Goal: Book appointment/travel/reservation

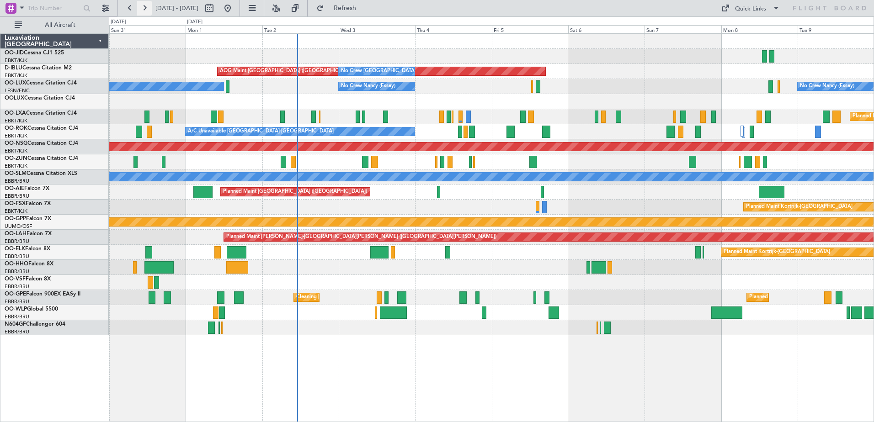
click at [140, 2] on button at bounding box center [144, 8] width 15 height 15
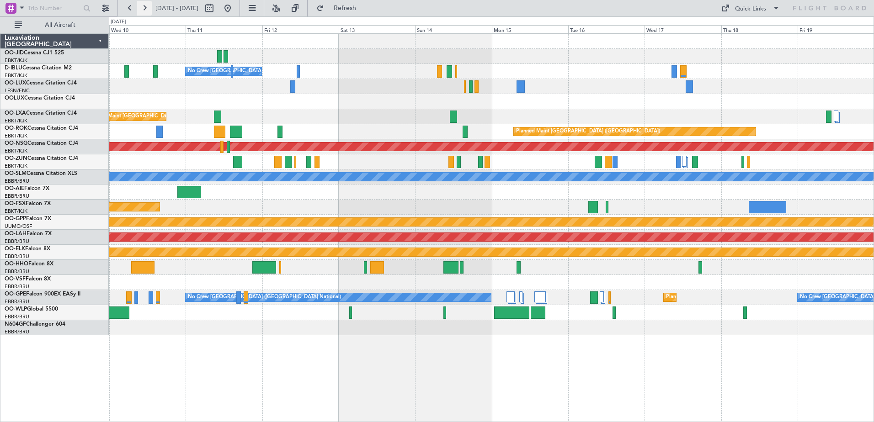
click at [147, 8] on button at bounding box center [144, 8] width 15 height 15
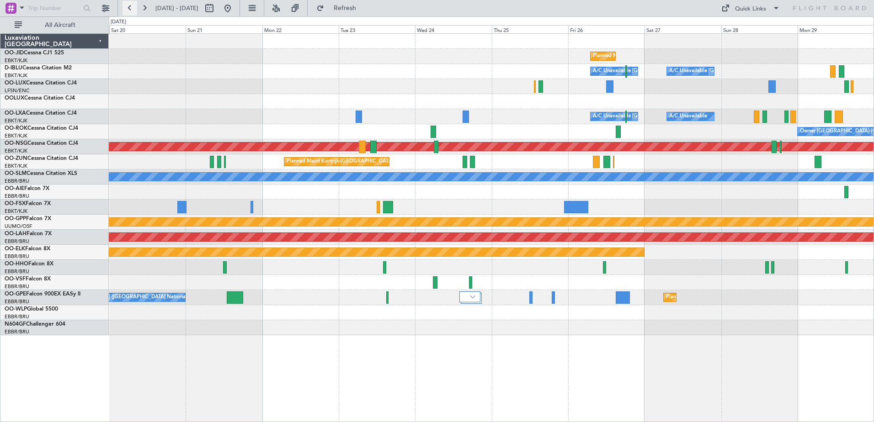
click at [135, 8] on button at bounding box center [130, 8] width 15 height 15
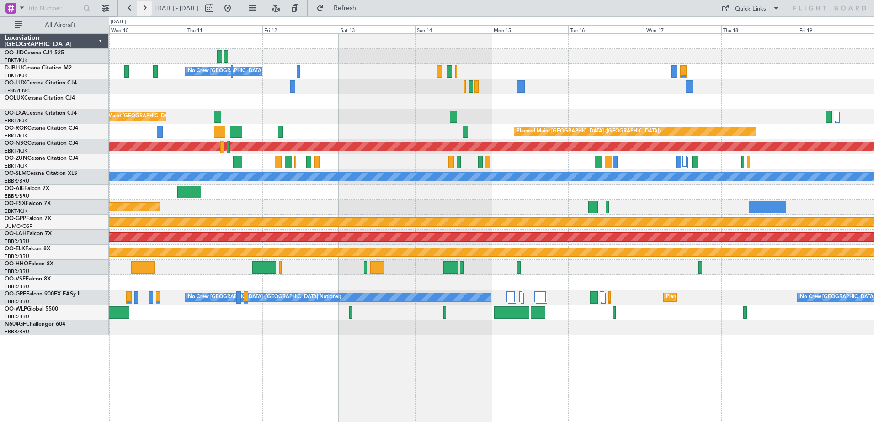
click at [141, 9] on button at bounding box center [144, 8] width 15 height 15
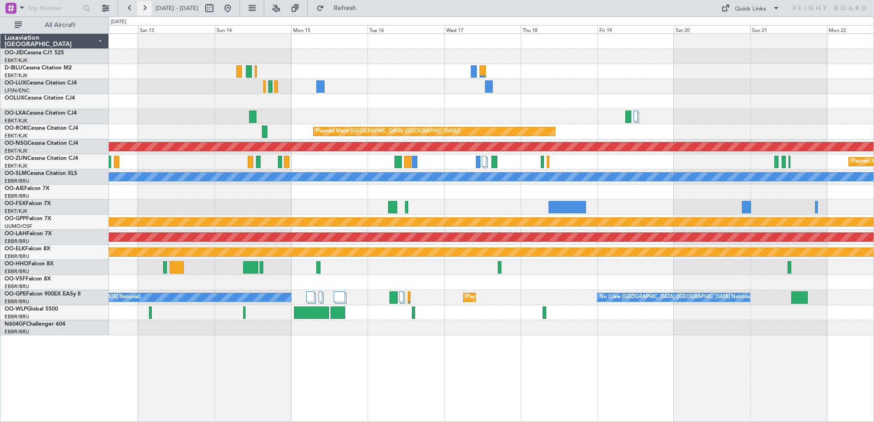
click at [141, 9] on button at bounding box center [144, 8] width 15 height 15
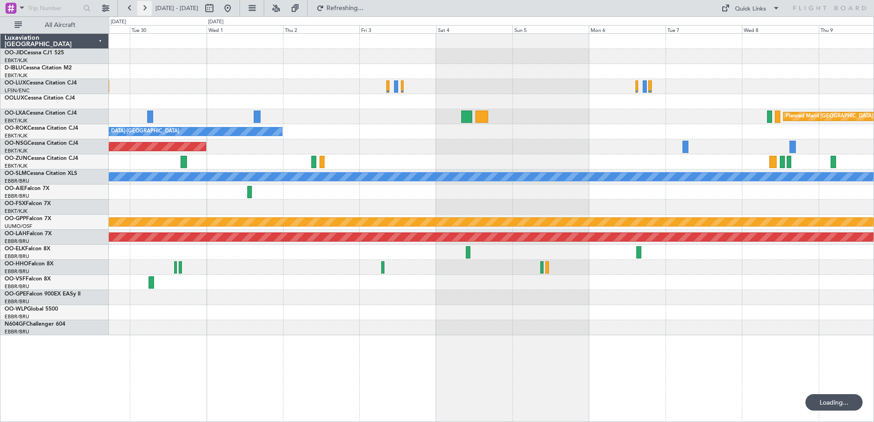
click at [141, 9] on button at bounding box center [144, 8] width 15 height 15
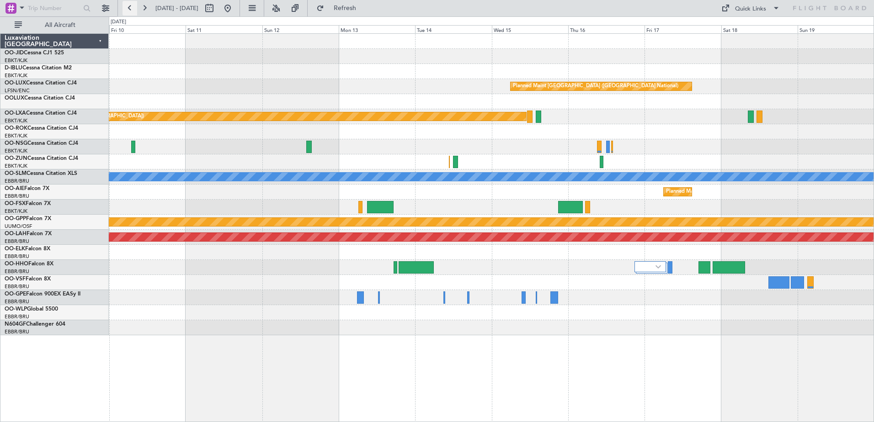
click at [127, 10] on button at bounding box center [130, 8] width 15 height 15
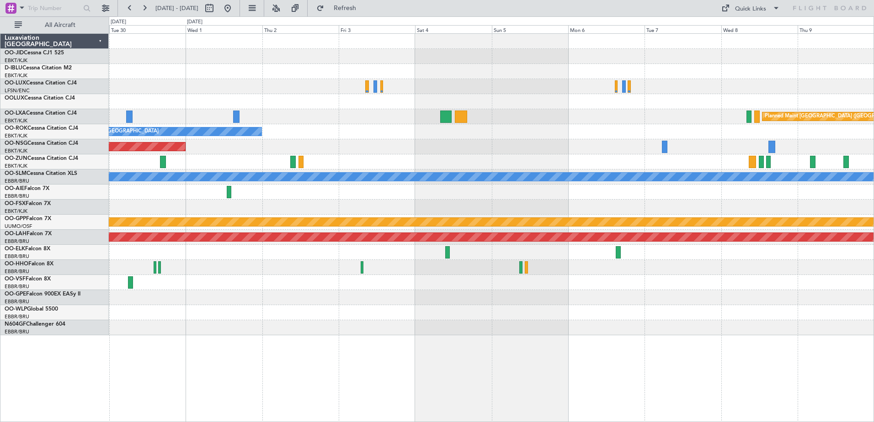
click at [134, 0] on fb-range-datepicker "[DATE] - [DATE]" at bounding box center [178, 8] width 123 height 16
click at [131, 5] on button at bounding box center [130, 8] width 15 height 15
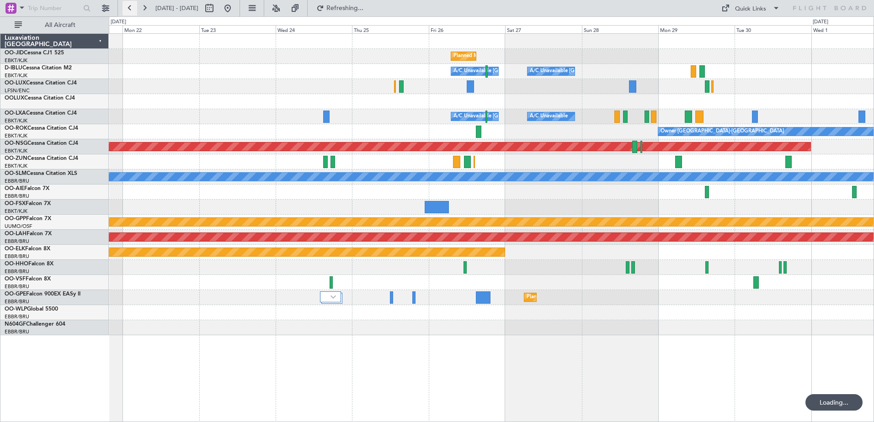
click at [131, 5] on button at bounding box center [130, 8] width 15 height 15
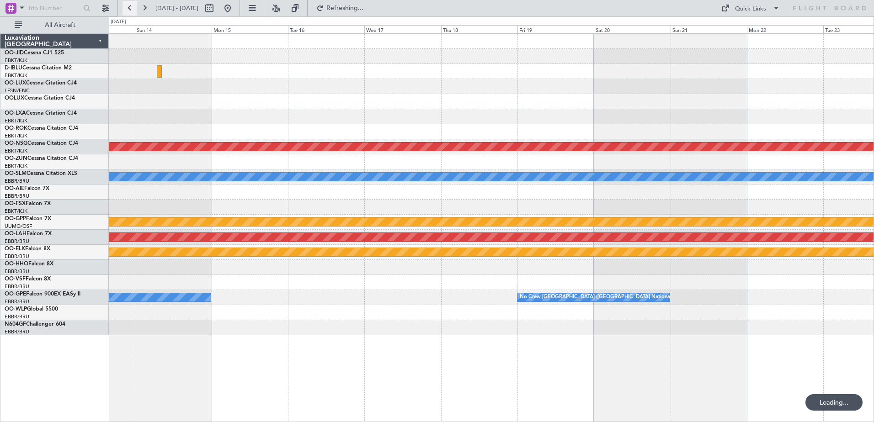
click at [131, 5] on button at bounding box center [130, 8] width 15 height 15
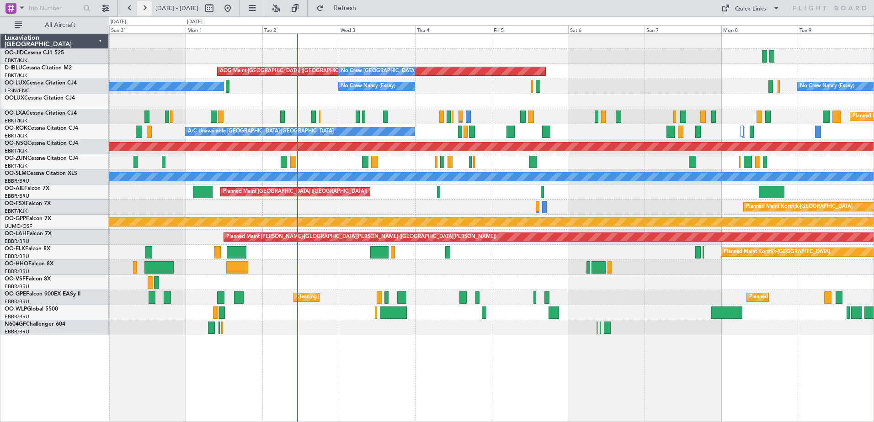
click at [150, 5] on button at bounding box center [144, 8] width 15 height 15
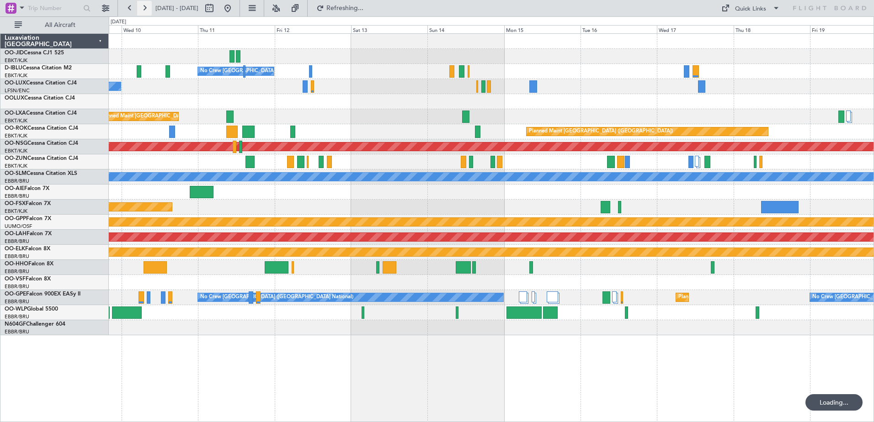
click at [150, 5] on button at bounding box center [144, 8] width 15 height 15
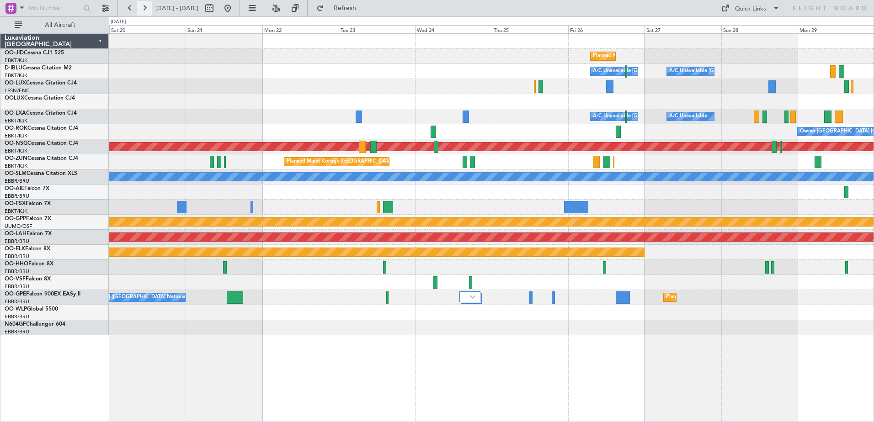
click at [150, 5] on button at bounding box center [144, 8] width 15 height 15
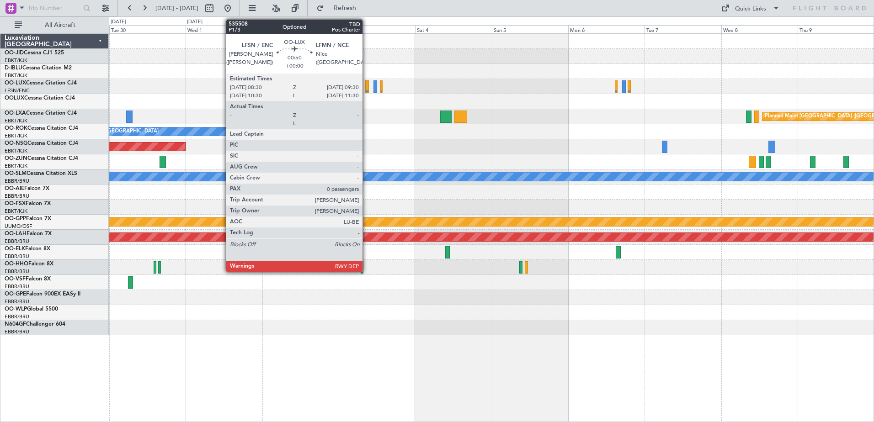
click at [367, 85] on div at bounding box center [366, 86] width 3 height 12
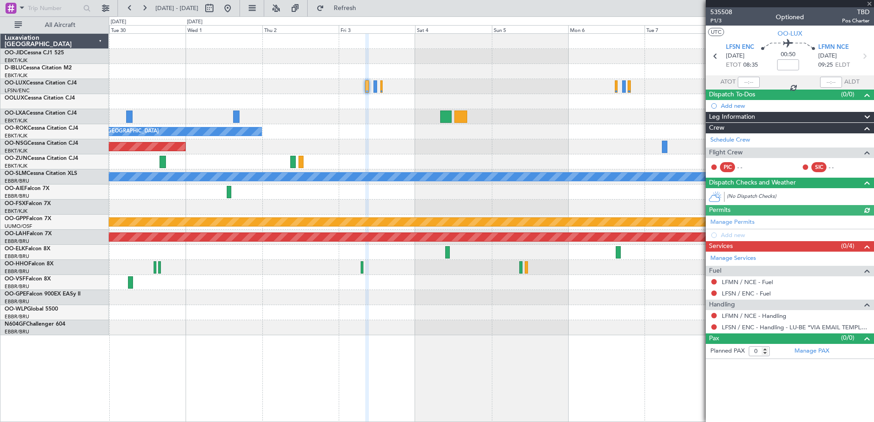
click at [871, 2] on div at bounding box center [790, 3] width 168 height 7
click at [869, 3] on span at bounding box center [869, 4] width 9 height 8
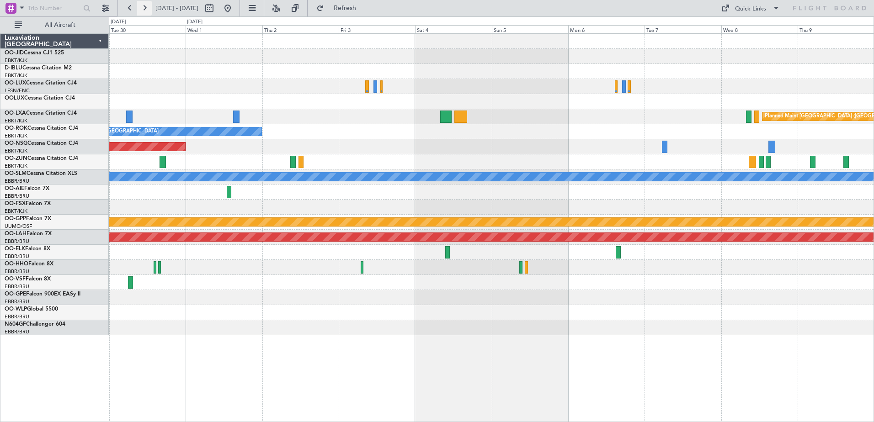
click at [146, 9] on button at bounding box center [144, 8] width 15 height 15
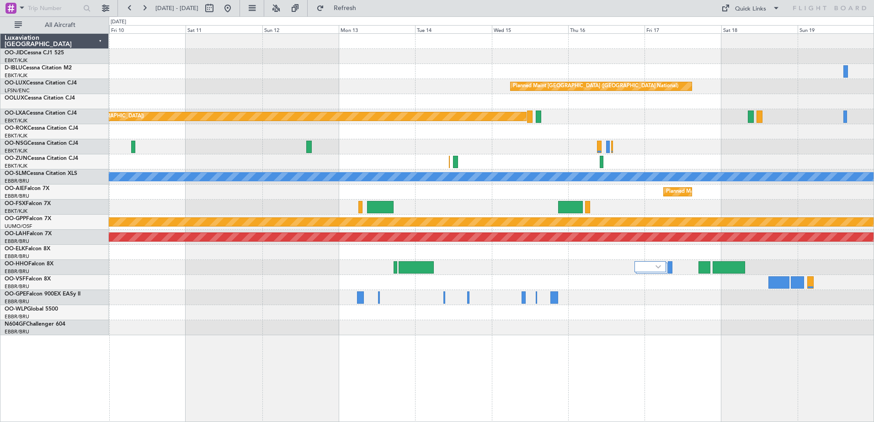
click at [128, 16] on fb-range-datepicker "[DATE] - [DATE]" at bounding box center [178, 8] width 123 height 16
click at [129, 12] on button at bounding box center [130, 8] width 15 height 15
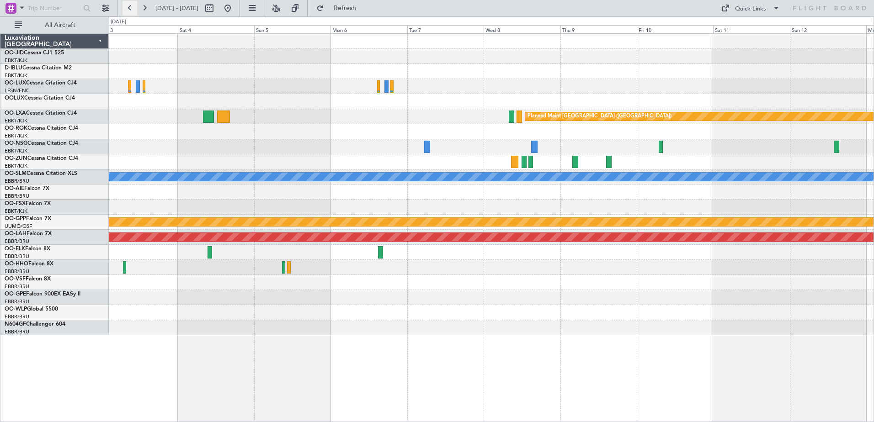
click at [129, 12] on button at bounding box center [130, 8] width 15 height 15
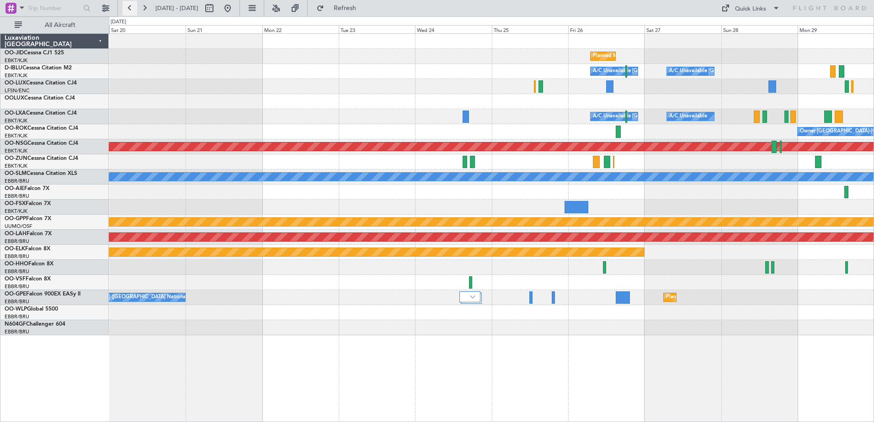
click at [129, 12] on button at bounding box center [130, 8] width 15 height 15
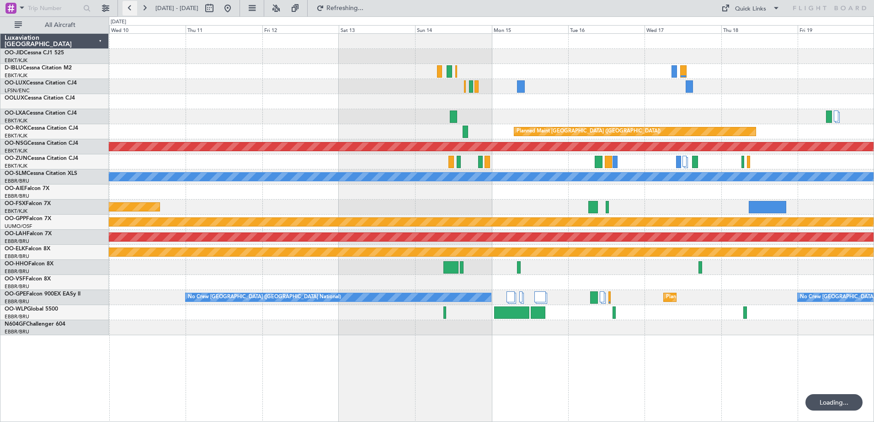
click at [129, 12] on button at bounding box center [130, 8] width 15 height 15
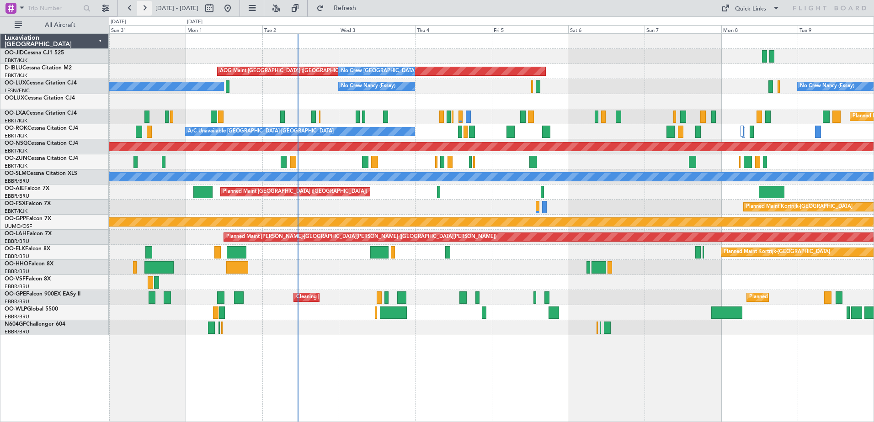
click at [148, 6] on button at bounding box center [144, 8] width 15 height 15
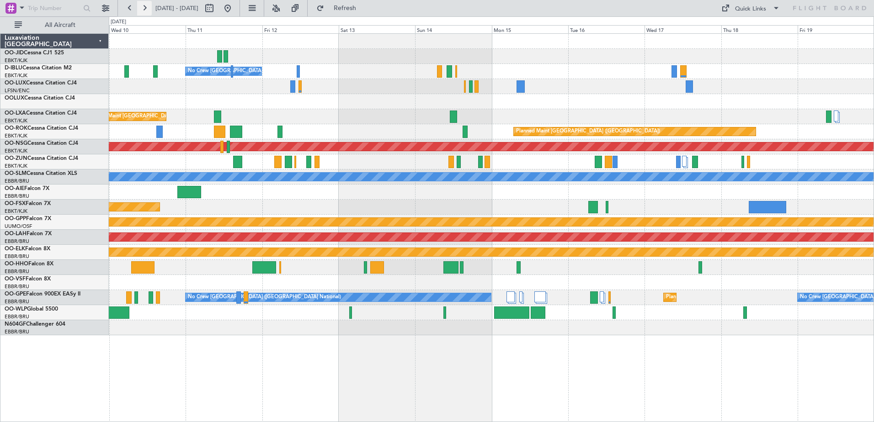
click at [139, 8] on button at bounding box center [144, 8] width 15 height 15
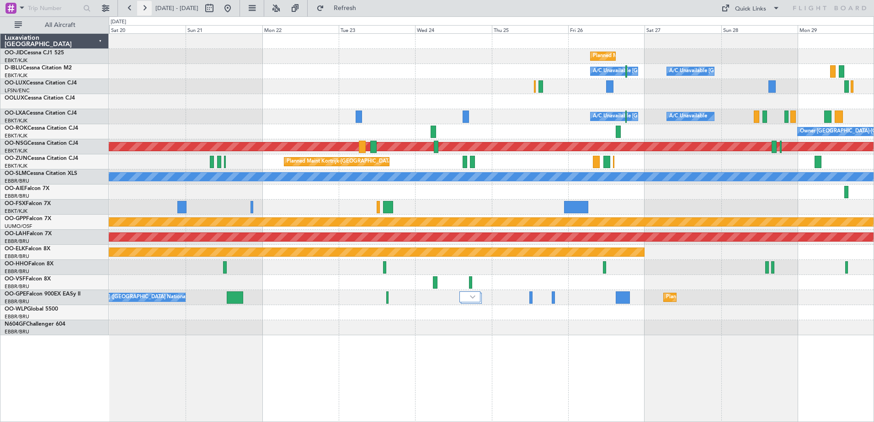
click at [151, 3] on button at bounding box center [144, 8] width 15 height 15
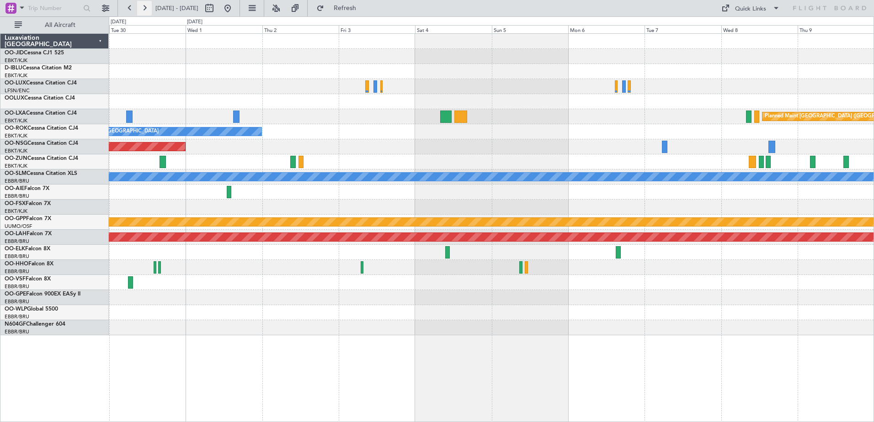
click at [139, 5] on button at bounding box center [144, 8] width 15 height 15
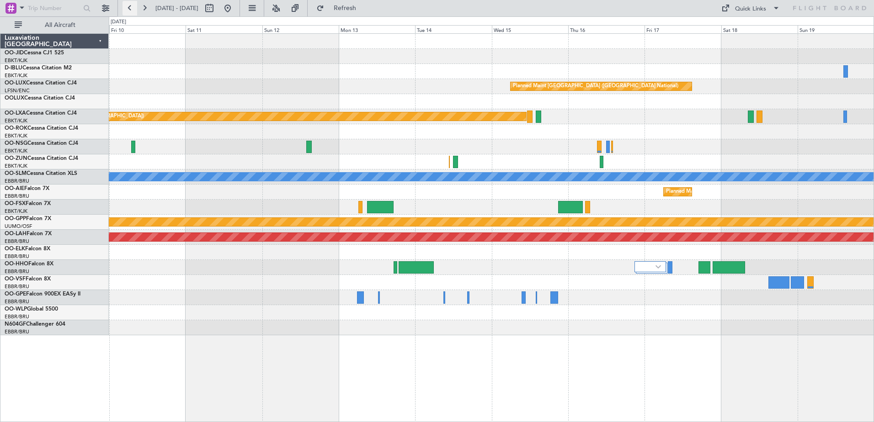
click at [136, 13] on button at bounding box center [130, 8] width 15 height 15
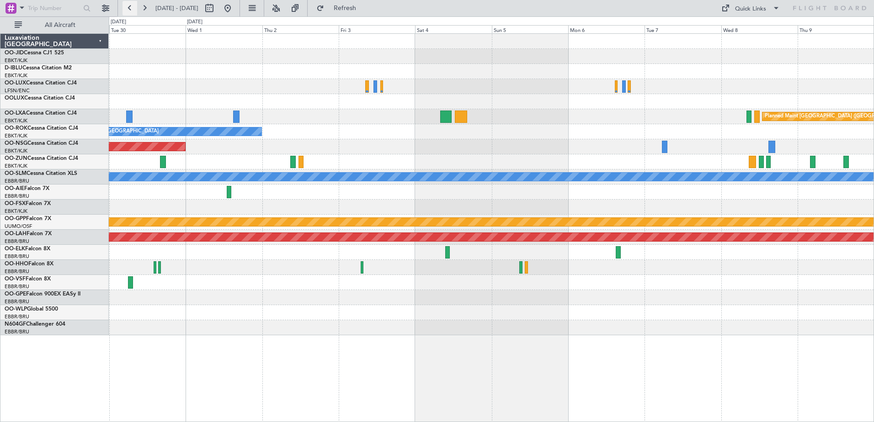
click at [136, 13] on button at bounding box center [130, 8] width 15 height 15
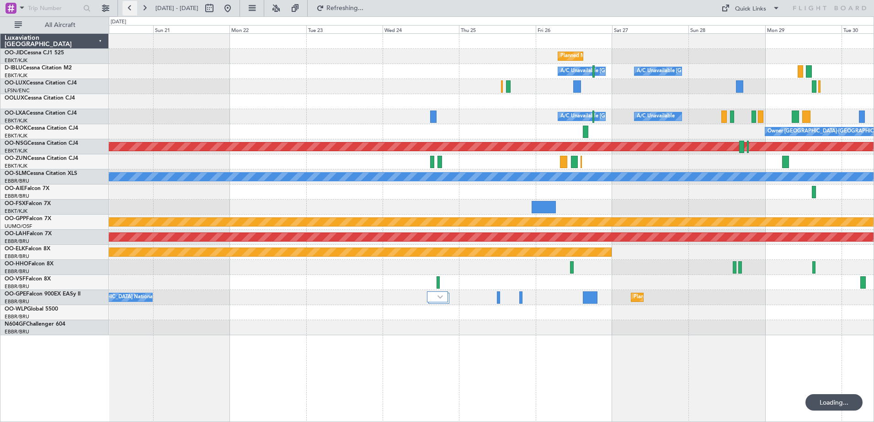
click at [136, 13] on button at bounding box center [130, 8] width 15 height 15
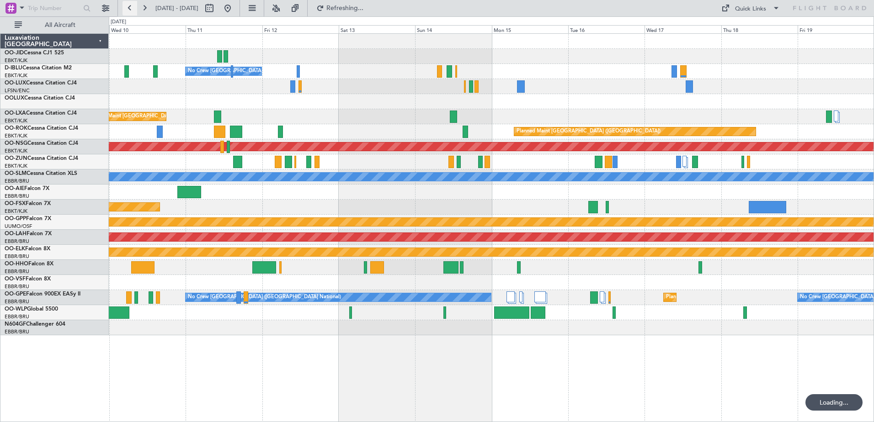
click at [136, 13] on button at bounding box center [130, 8] width 15 height 15
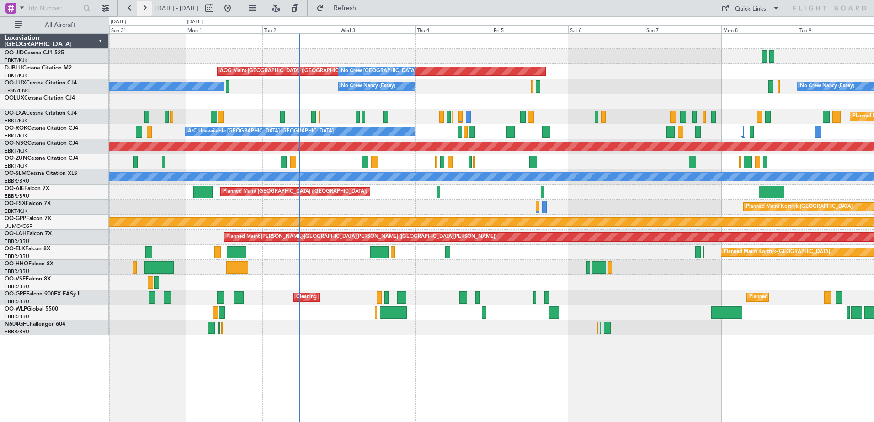
click at [150, 15] on button at bounding box center [144, 8] width 15 height 15
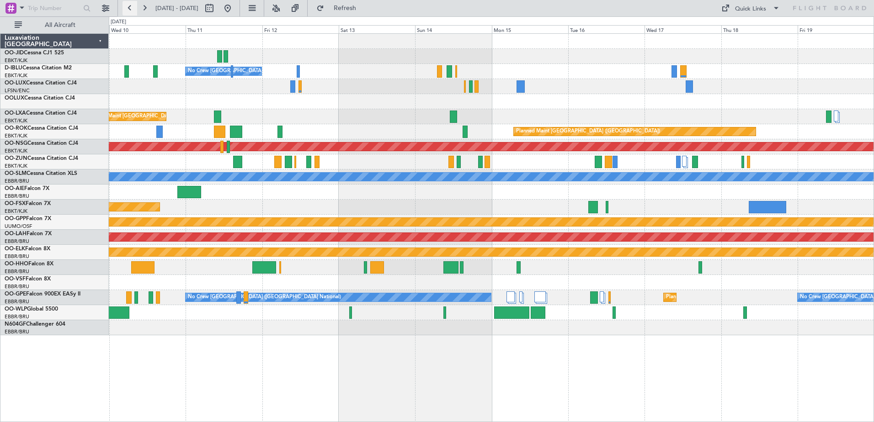
click at [133, 2] on button at bounding box center [130, 8] width 15 height 15
